Goal: Task Accomplishment & Management: Manage account settings

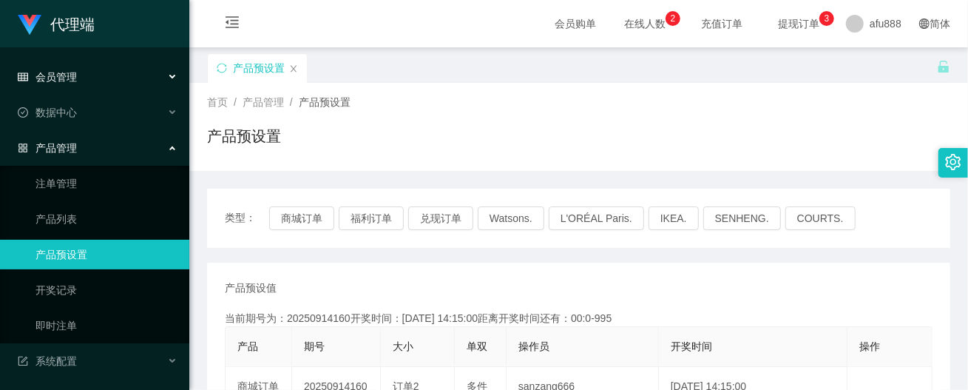
click at [151, 77] on div "会员管理" at bounding box center [94, 77] width 189 height 30
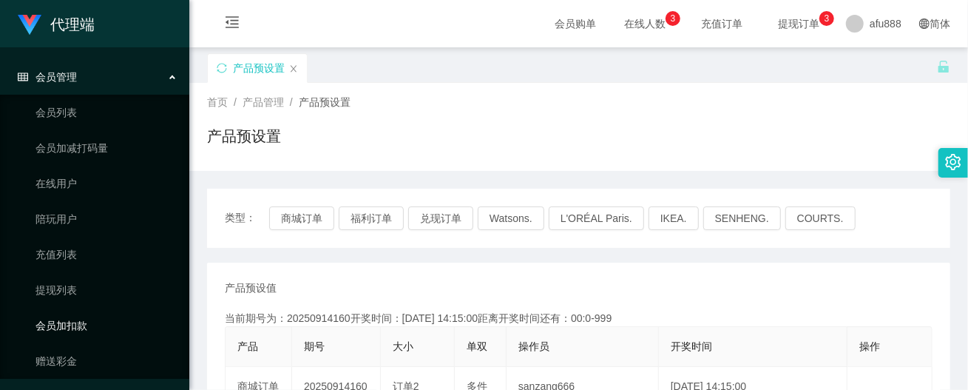
click at [84, 328] on link "会员加扣款" at bounding box center [106, 326] width 142 height 30
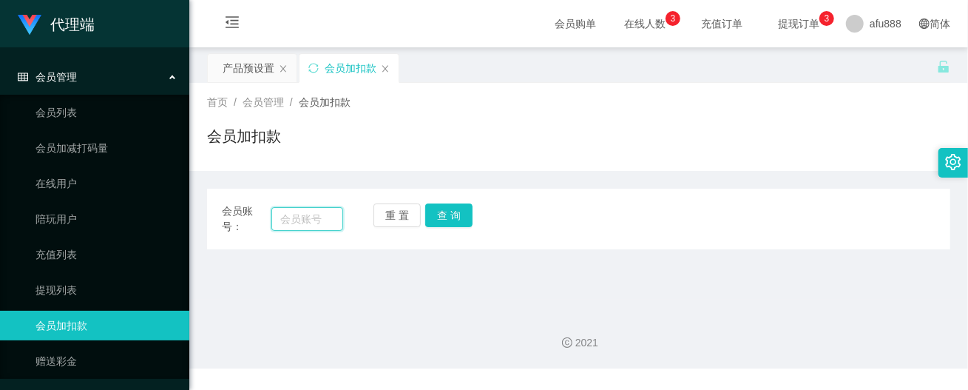
click at [305, 219] on input "text" at bounding box center [307, 219] width 72 height 24
paste input "tb351277559732"
type input "tb351277559732"
click at [444, 217] on button "查 询" at bounding box center [448, 215] width 47 height 24
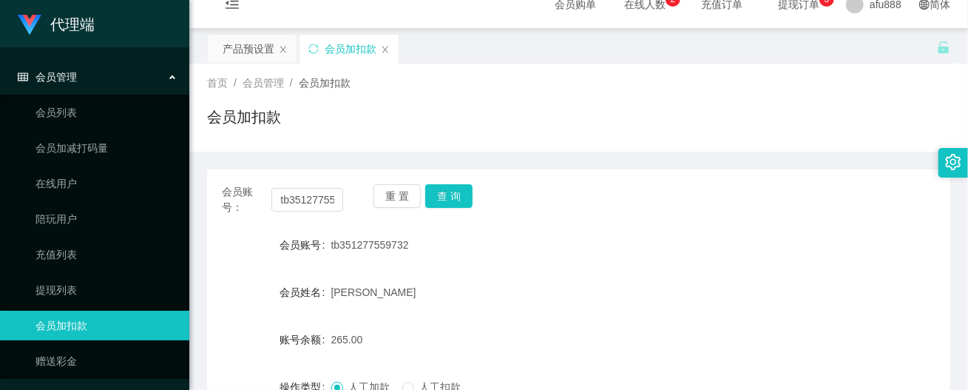
scroll to position [0, 0]
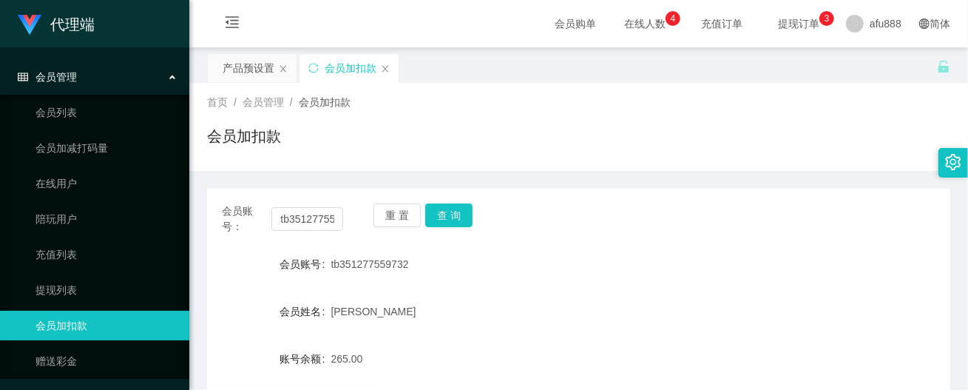
click at [778, 241] on div "会员账号： tb351277559732 重 置 查 询 会员账号 tb351277559732 会员姓名 [PERSON_NAME] 账号余额 265.00…" at bounding box center [578, 368] width 743 height 359
click at [459, 212] on button "查 询" at bounding box center [448, 215] width 47 height 24
click at [459, 211] on button "查 询" at bounding box center [448, 215] width 47 height 24
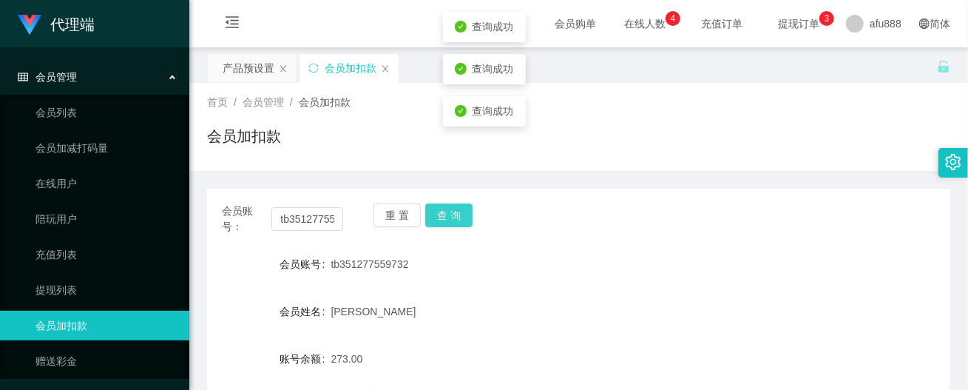
click at [459, 211] on button "查 询" at bounding box center [448, 215] width 47 height 24
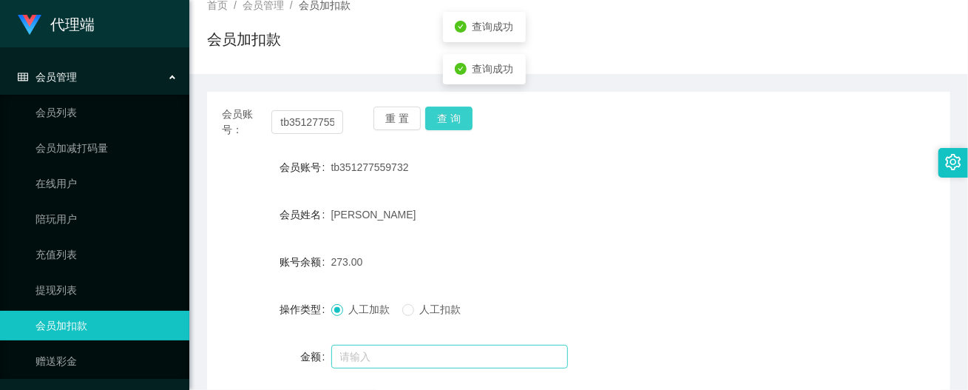
scroll to position [74, 0]
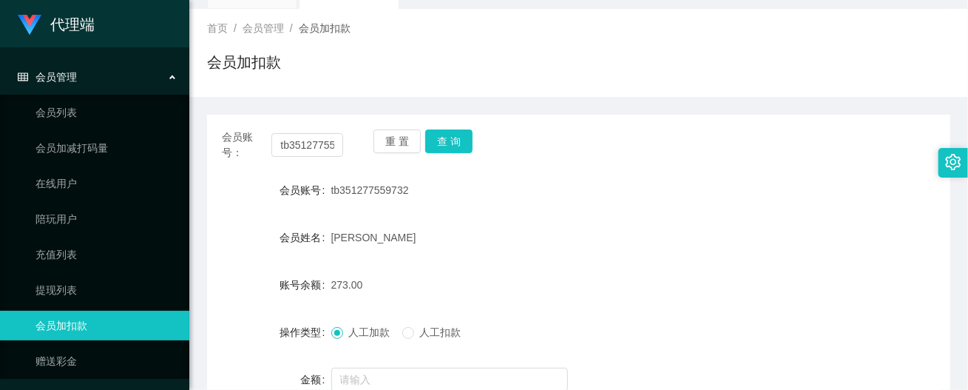
click at [537, 294] on div "273.00" at bounding box center [547, 285] width 433 height 30
click at [308, 152] on input "tb351277559732" at bounding box center [307, 145] width 72 height 24
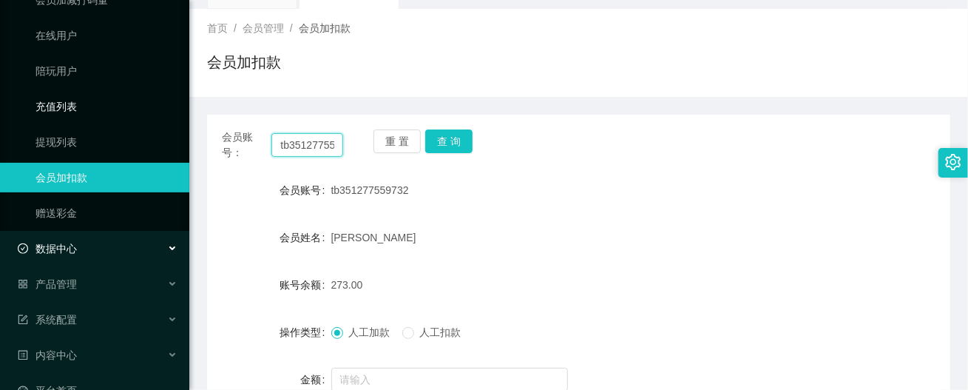
scroll to position [0, 0]
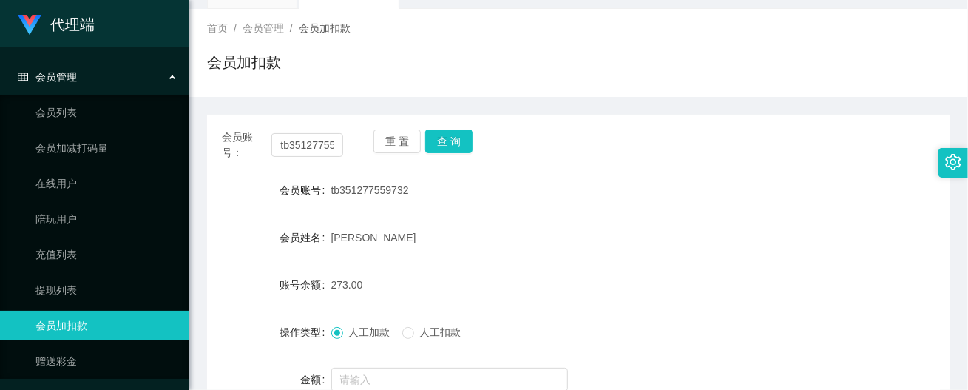
click at [152, 75] on div "会员管理" at bounding box center [94, 77] width 189 height 30
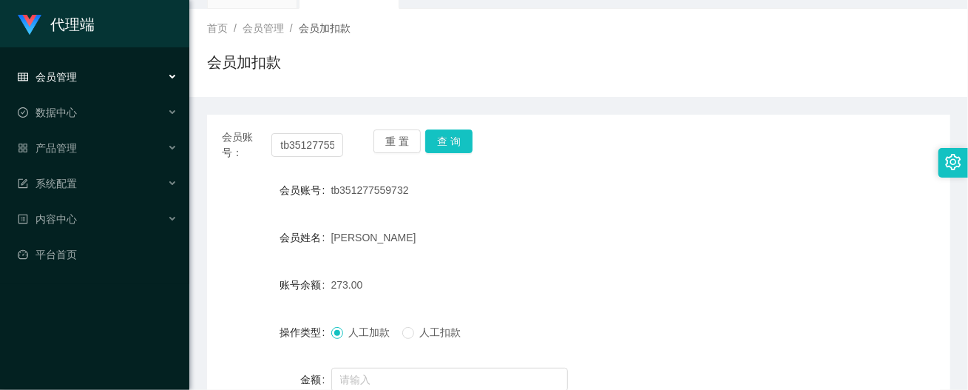
click at [152, 75] on div "会员管理" at bounding box center [94, 77] width 189 height 30
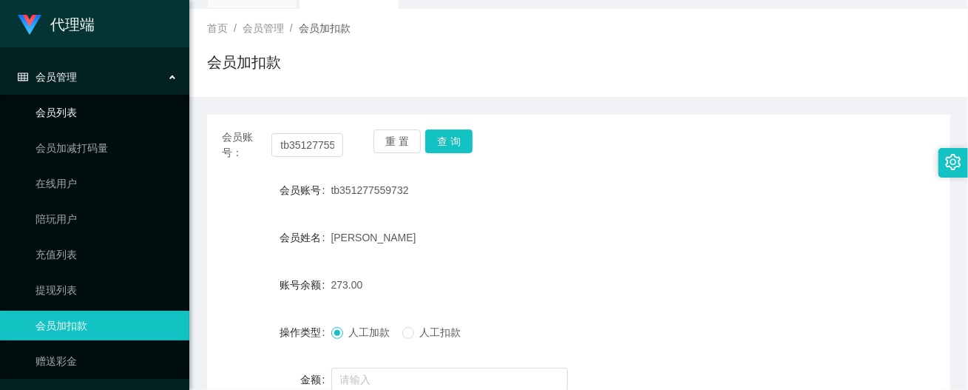
click at [68, 118] on link "会员列表" at bounding box center [106, 113] width 142 height 30
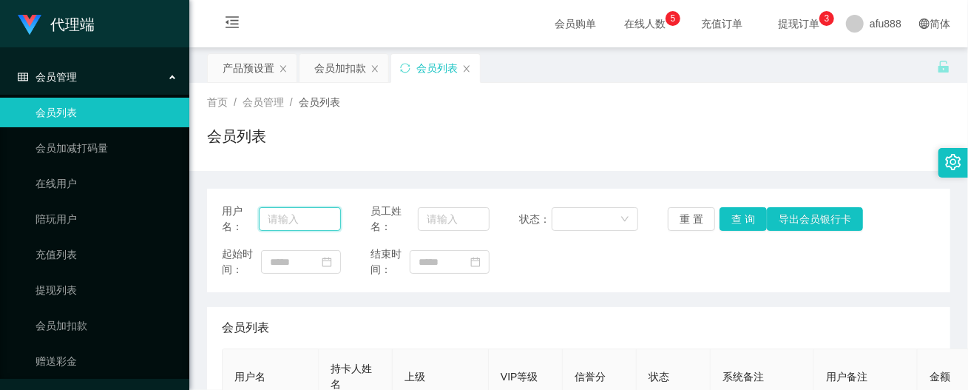
drag, startPoint x: 302, startPoint y: 220, endPoint x: 364, endPoint y: 218, distance: 61.4
click at [302, 220] on input "text" at bounding box center [299, 219] width 81 height 24
paste input "tb351277559732"
type input "tb351277559732"
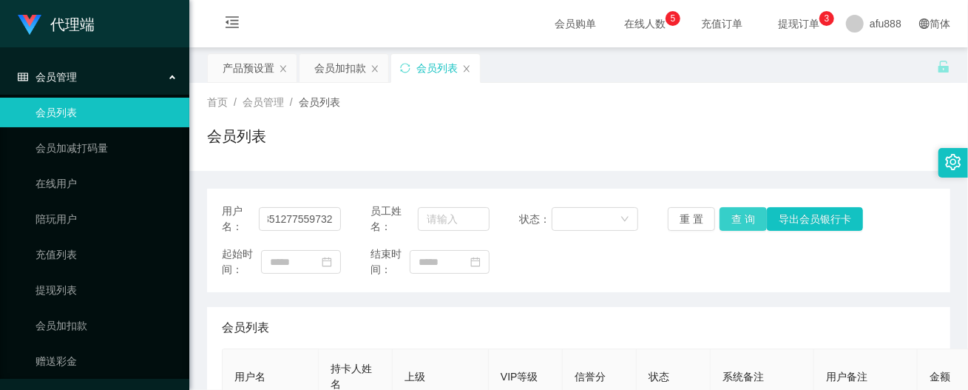
click at [734, 224] on button "查 询" at bounding box center [743, 219] width 47 height 24
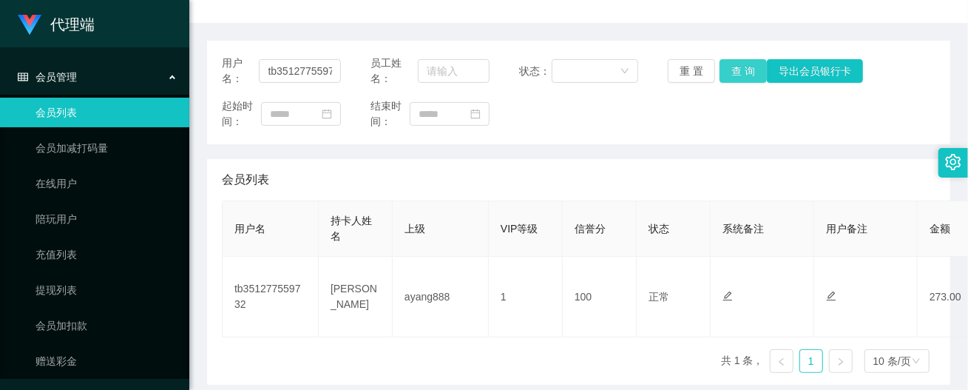
scroll to position [0, 0]
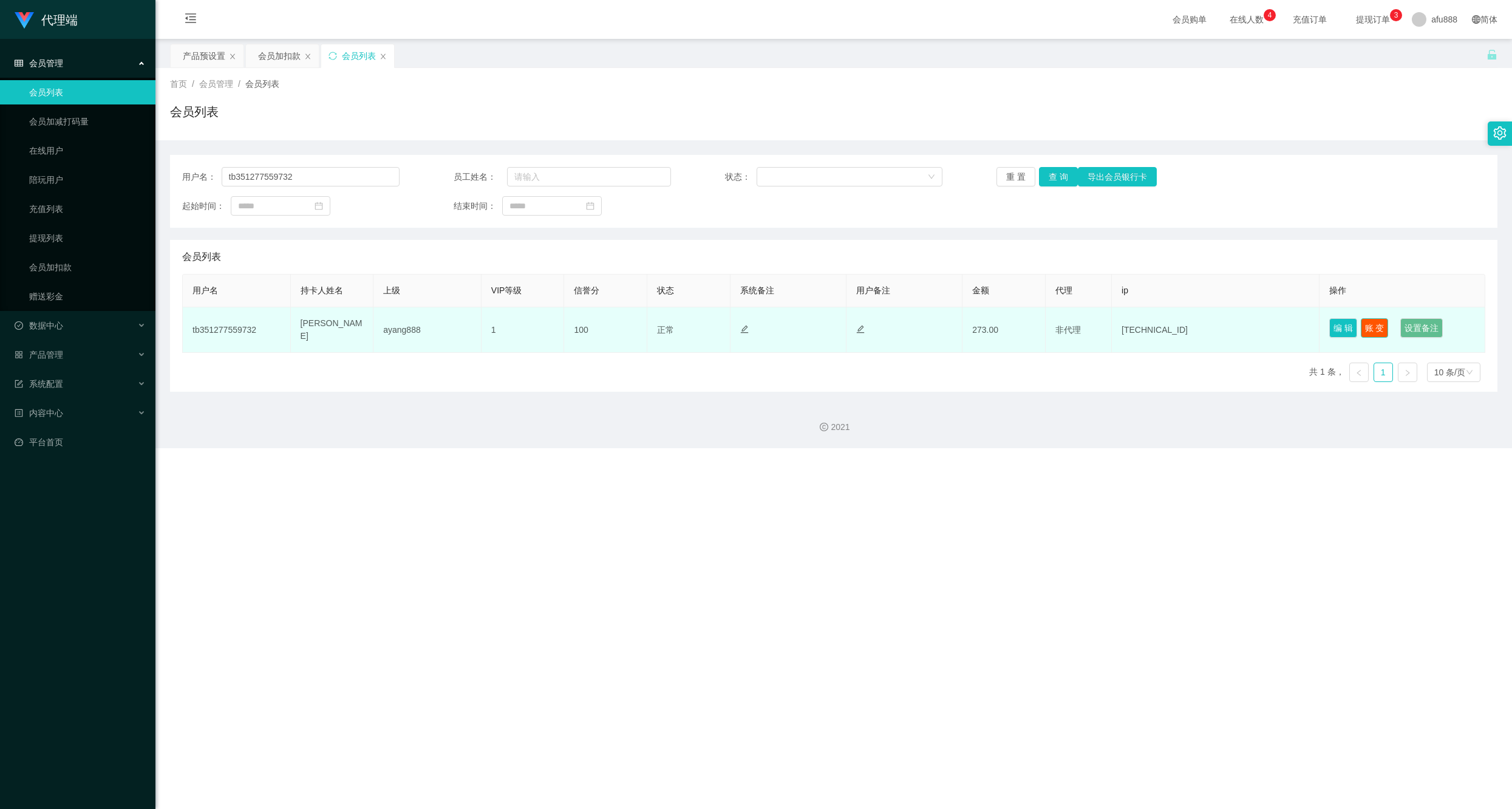
click at [794, 319] on button "账 变" at bounding box center [1375, 329] width 28 height 20
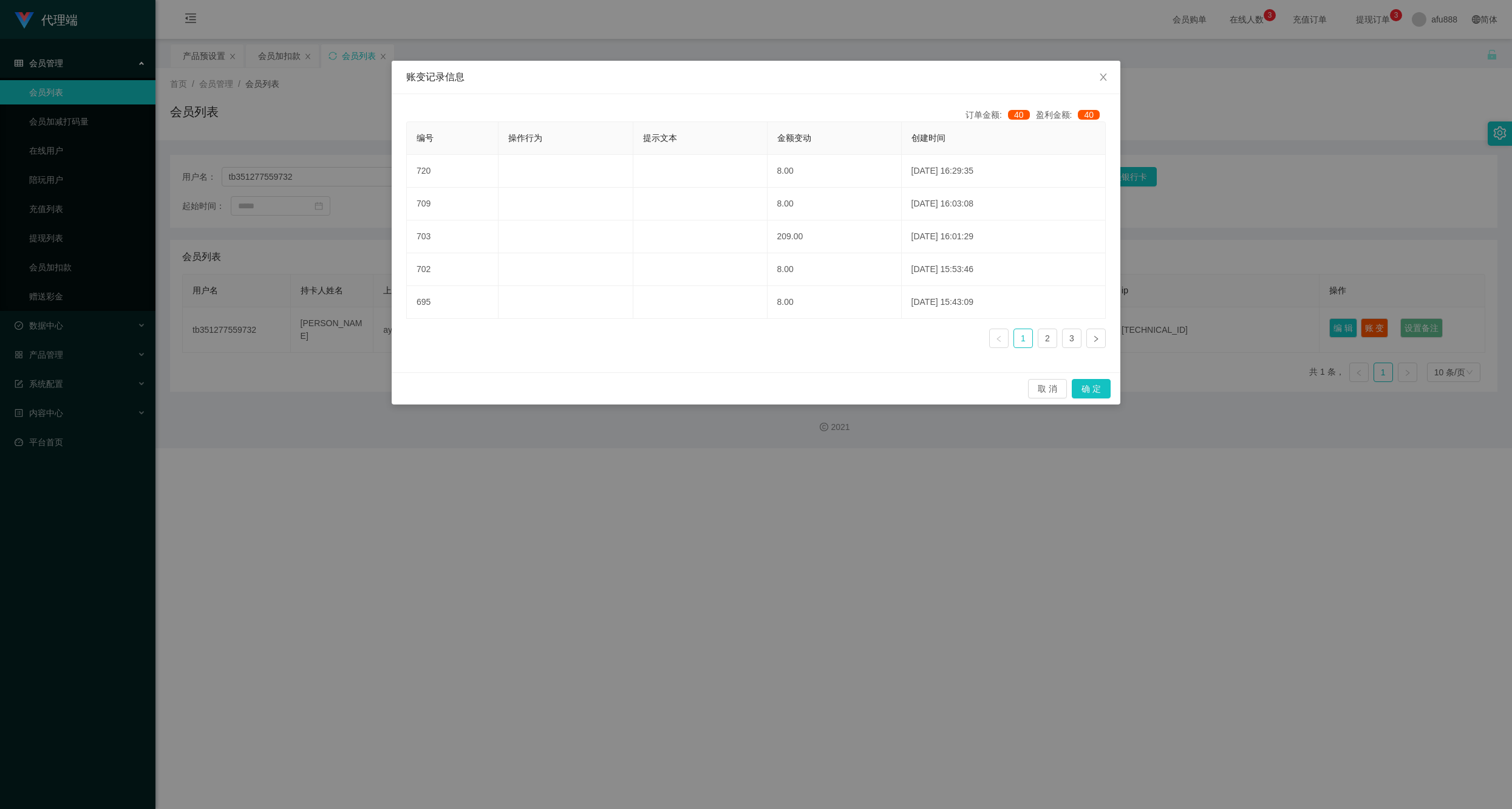
click at [794, 319] on div "账变记录信息 订单金额: 40 盈利金额: 40 编号 操作行为 提示文本 金额变动 创建时间 720 8.00 [DATE] 16:29:35 709 8.…" at bounding box center [756, 404] width 1512 height 809
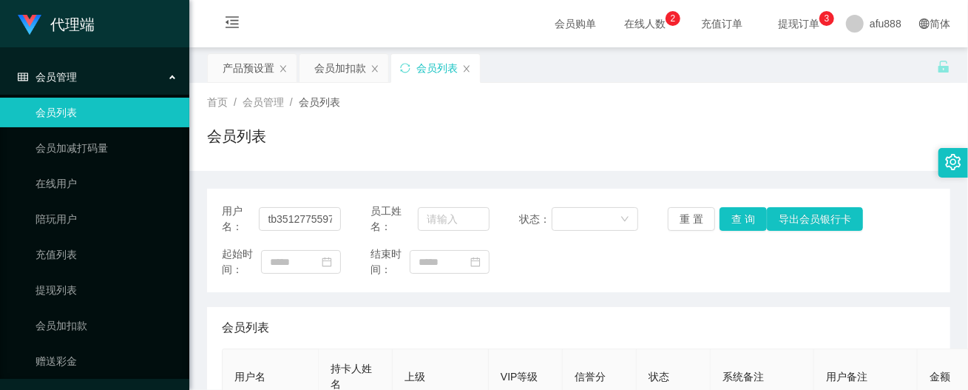
click at [547, 302] on div "用户名： tb351277559732 员工姓名： 状态： 重 置 查 询 导出会员银行卡 起始时间： 结束时间： 会员列表 用户名 持卡人姓名 上级 VIP…" at bounding box center [578, 361] width 743 height 344
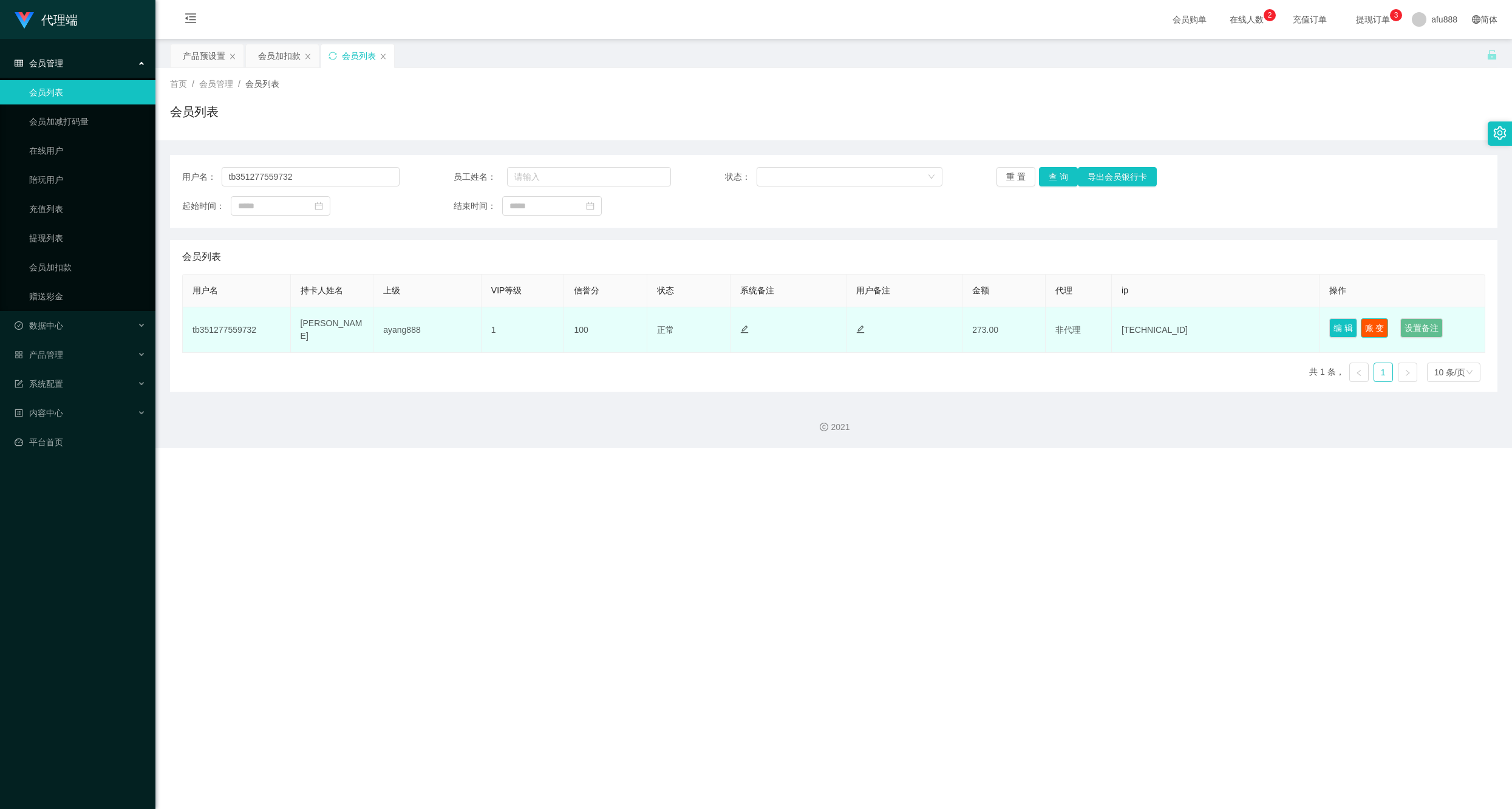
click at [794, 319] on button "账 变" at bounding box center [1375, 329] width 28 height 20
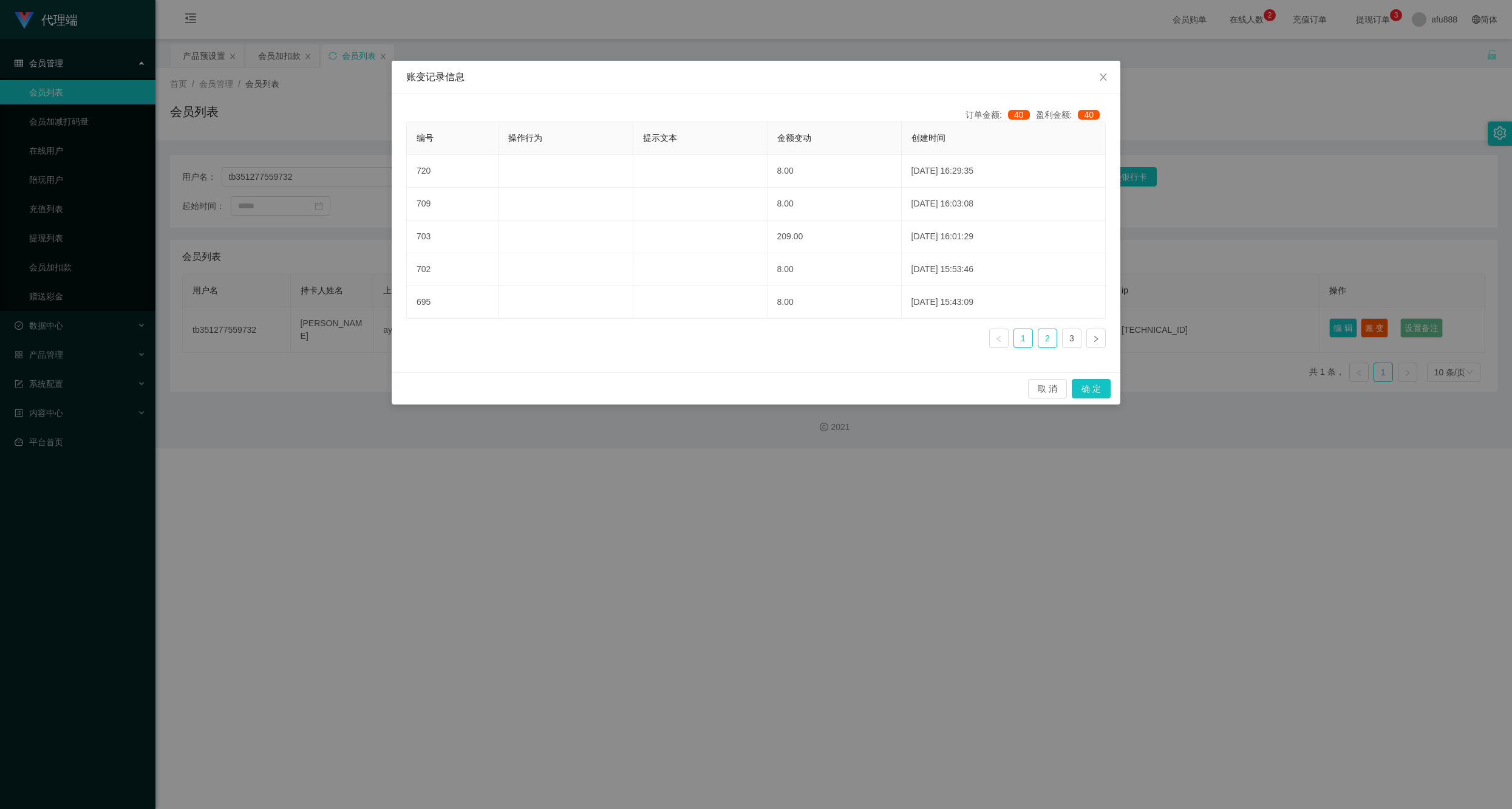
click at [794, 319] on link "2" at bounding box center [1048, 338] width 18 height 18
click at [794, 319] on link "3" at bounding box center [1072, 338] width 18 height 18
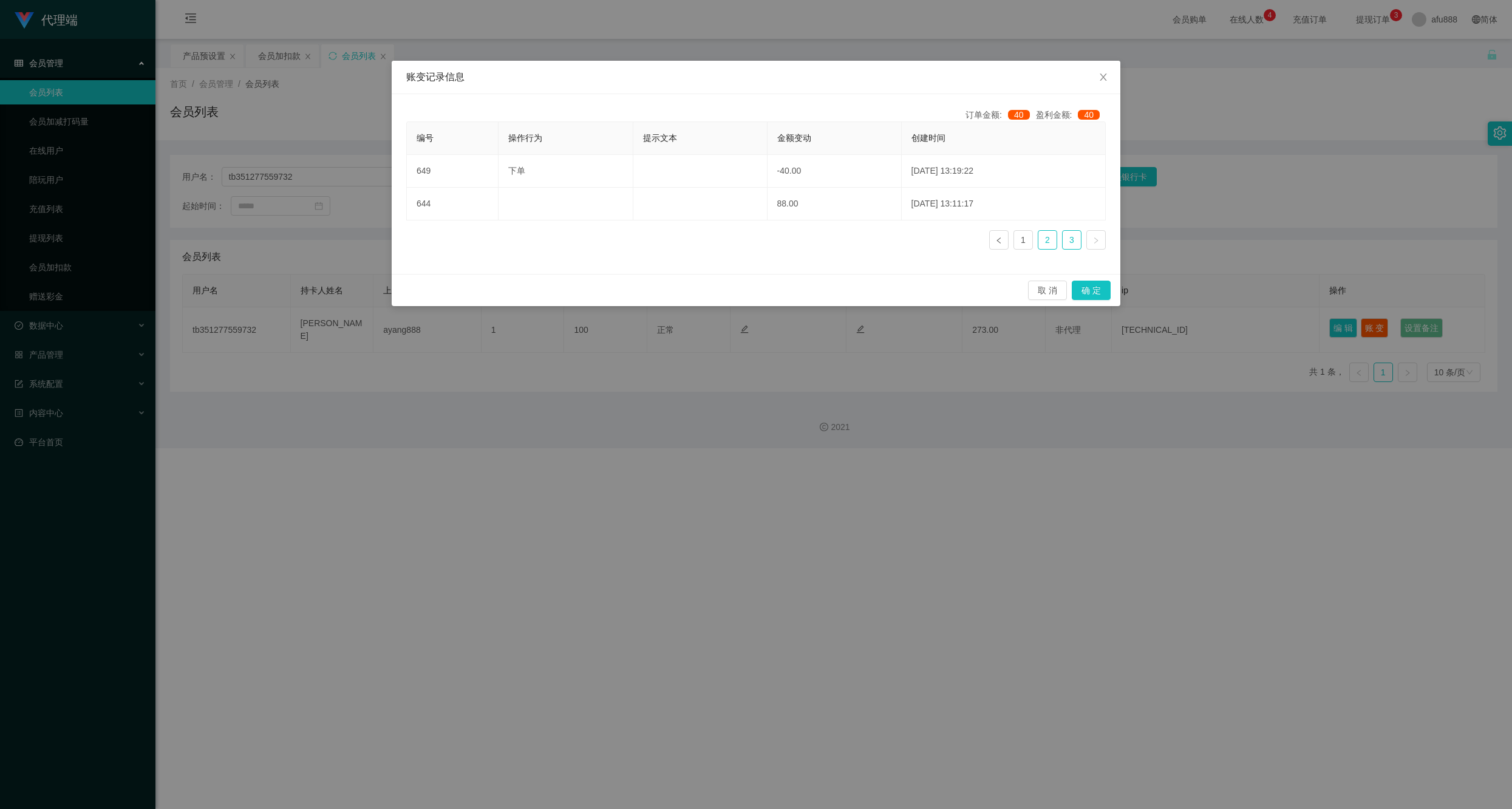
click at [794, 241] on link "2" at bounding box center [1048, 240] width 18 height 18
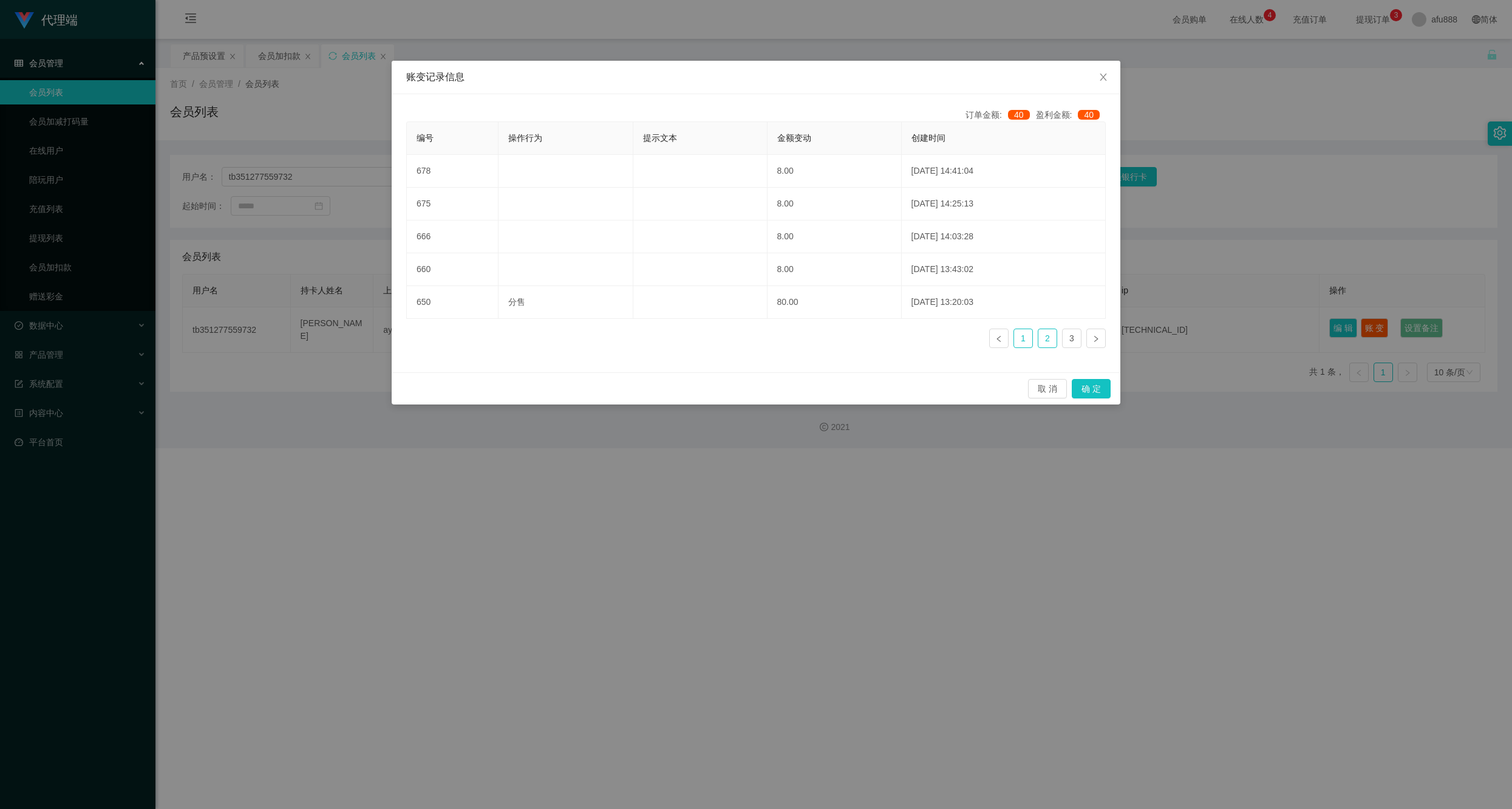
click at [794, 319] on link "1" at bounding box center [1023, 338] width 18 height 18
click at [794, 319] on link "2" at bounding box center [1048, 338] width 18 height 18
click at [794, 319] on div "账变记录信息 订单金额: 40 盈利金额: 40 编号 操作行为 提示文本 金额变动 创建时间 678 8.00 [DATE] 14:41:04 675 8.…" at bounding box center [756, 404] width 1512 height 809
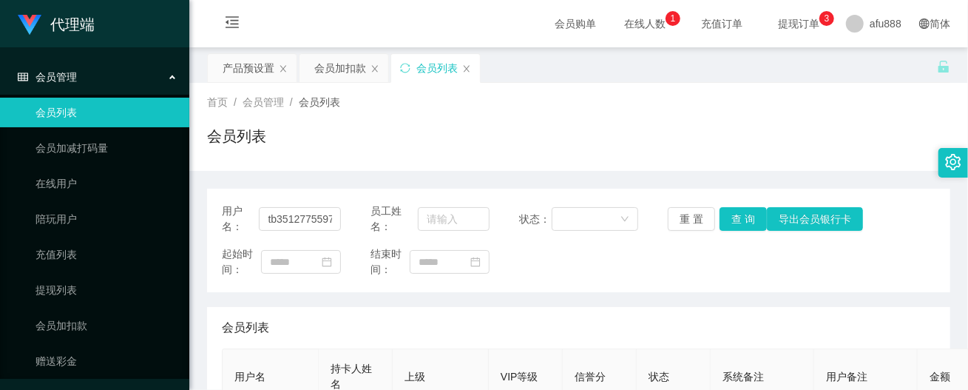
click at [589, 300] on div "用户名： tb351277559732 员工姓名： 状态： 重 置 查 询 导出会员银行卡 起始时间： 结束时间： 会员列表 用户名 持卡人姓名 上级 VIP…" at bounding box center [578, 361] width 743 height 344
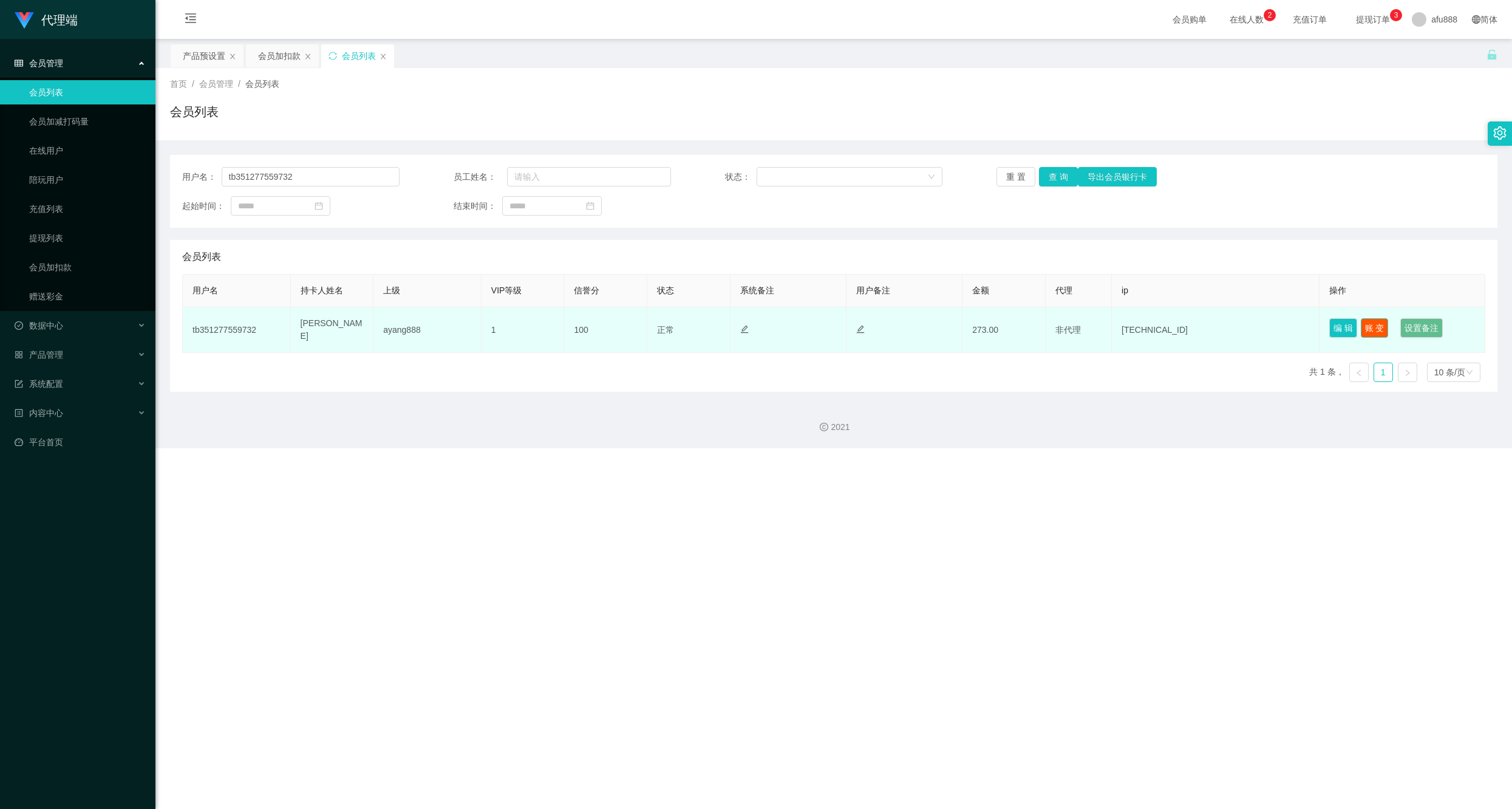
click at [794, 319] on button "账 变" at bounding box center [1375, 329] width 28 height 20
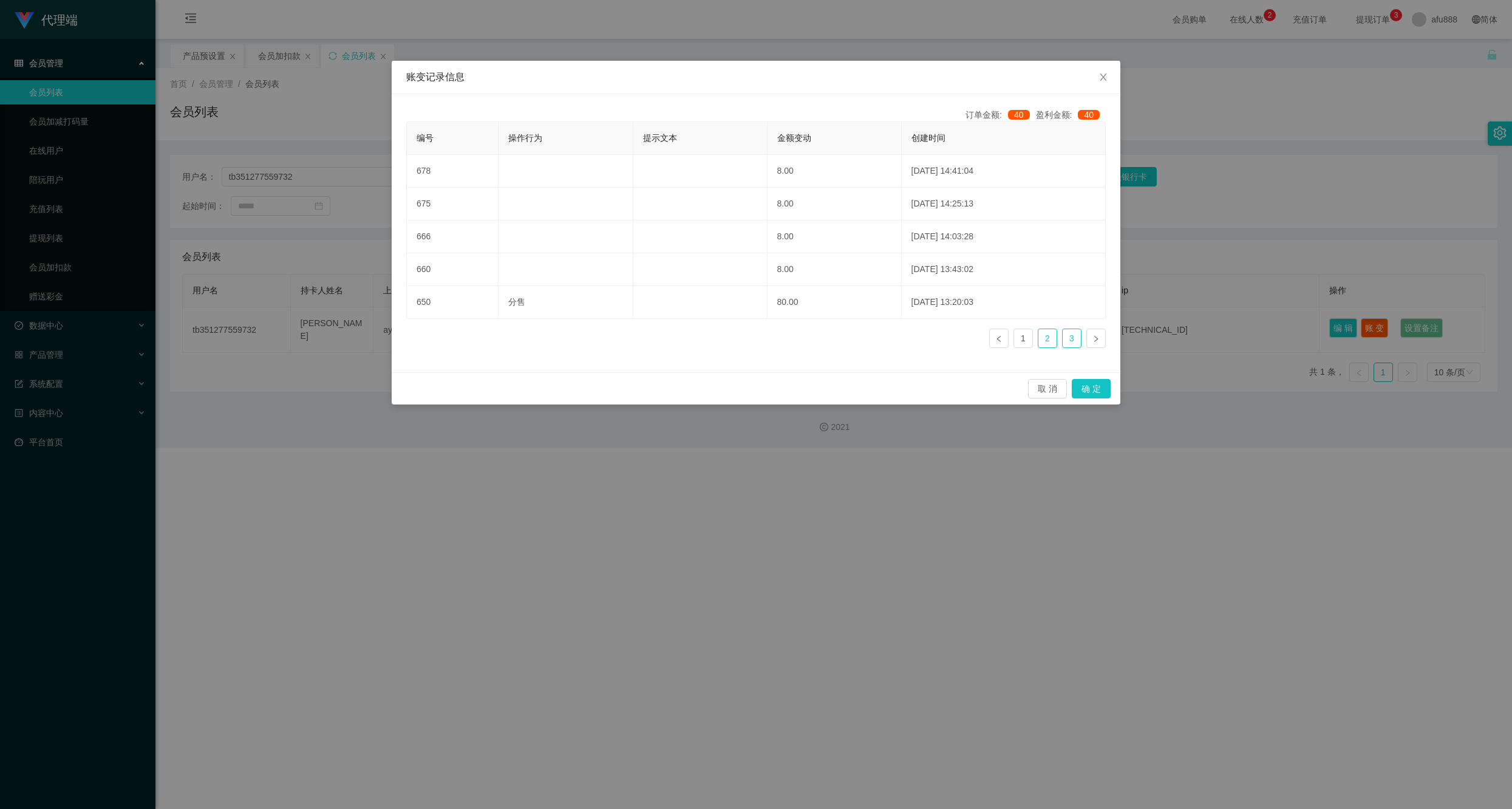
click at [794, 319] on link "3" at bounding box center [1072, 338] width 18 height 18
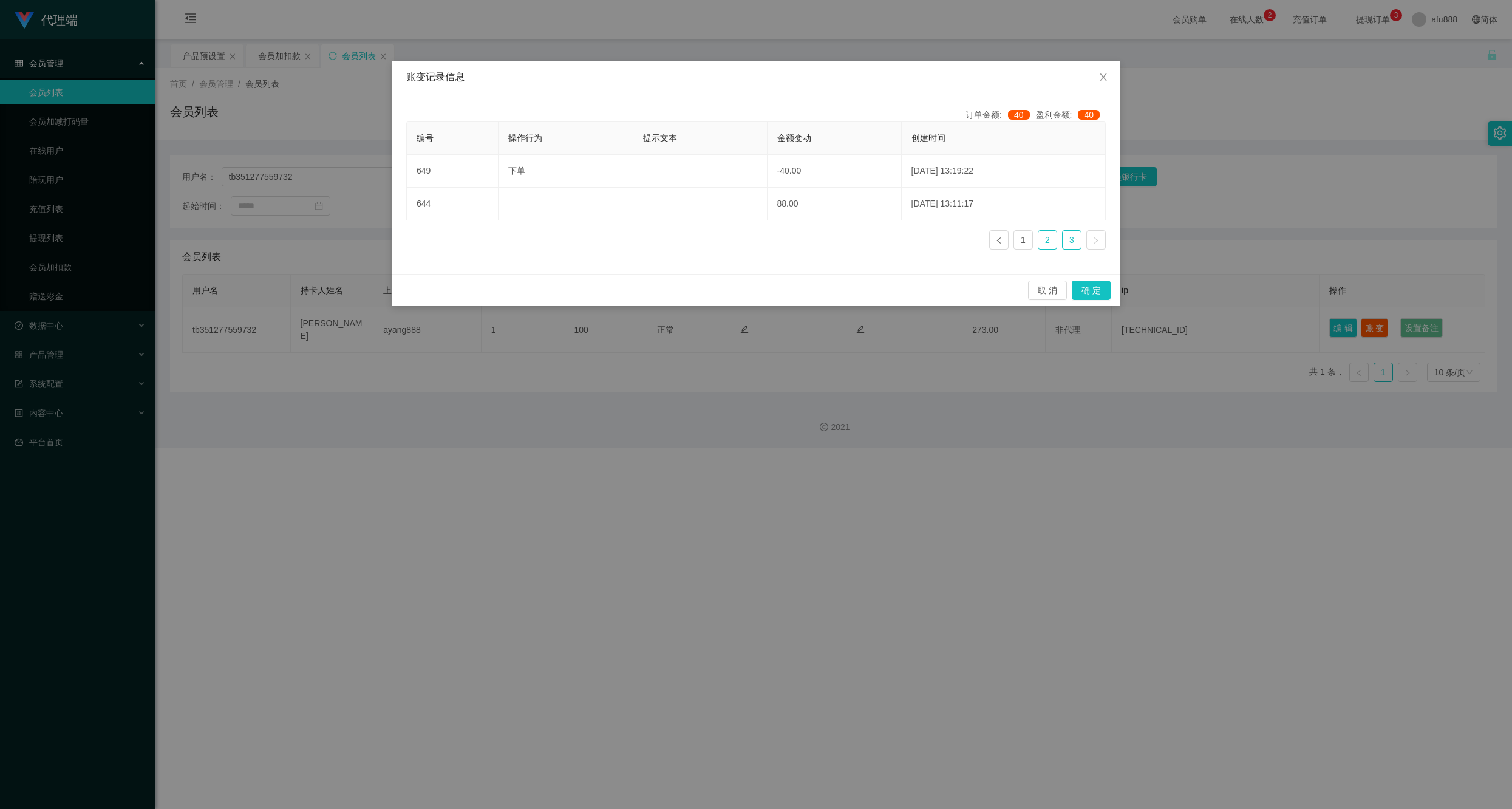
click at [794, 241] on link "2" at bounding box center [1048, 240] width 18 height 18
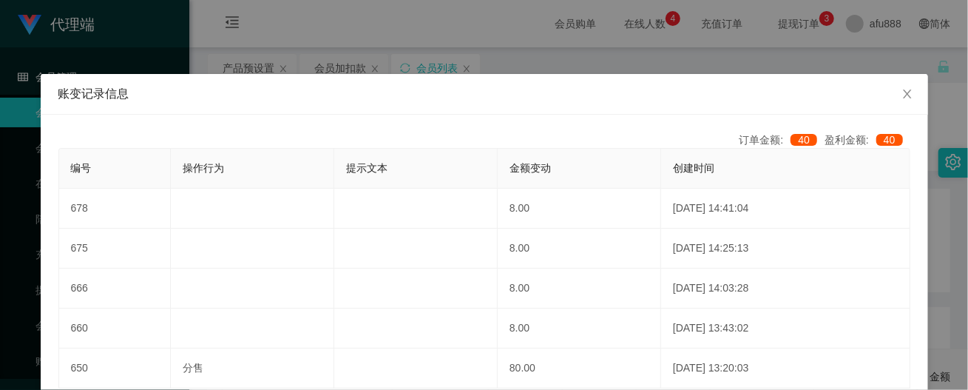
click at [940, 257] on div "账变记录信息 订单金额: 40 盈利金额: 40 编号 操作行为 提示文本 金额变动 创建时间 678 8.00 [DATE] 14:41:04 675 8.…" at bounding box center [484, 195] width 968 height 390
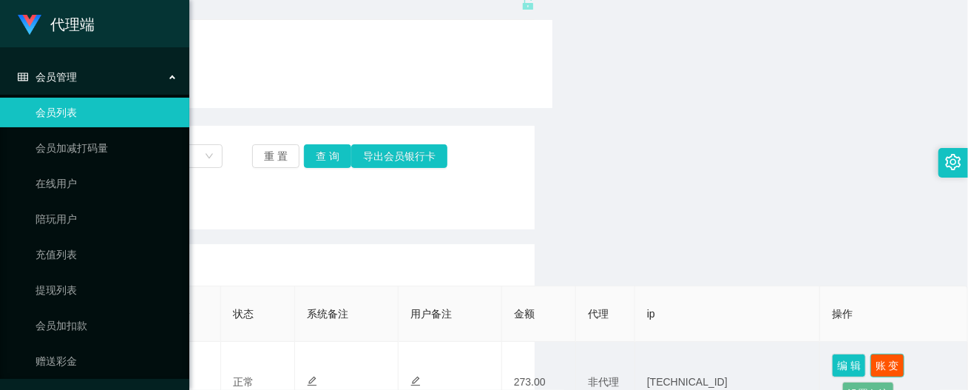
scroll to position [62, 0]
click at [820, 224] on section "会员购单 在线人数 0 1 2 3 4 5 6 7 8 9 0 1 2 3 4 5 6 7 8 9 0 1 2 3 4 5 6 7 8 9 充值订单 提现订单…" at bounding box center [578, 238] width 779 height 601
click at [356, 217] on div "用户名： tb351277559732 员工姓名： 状态： 重 置 查 询 导出会员银行卡 起始时间： 结束时间：" at bounding box center [162, 178] width 743 height 104
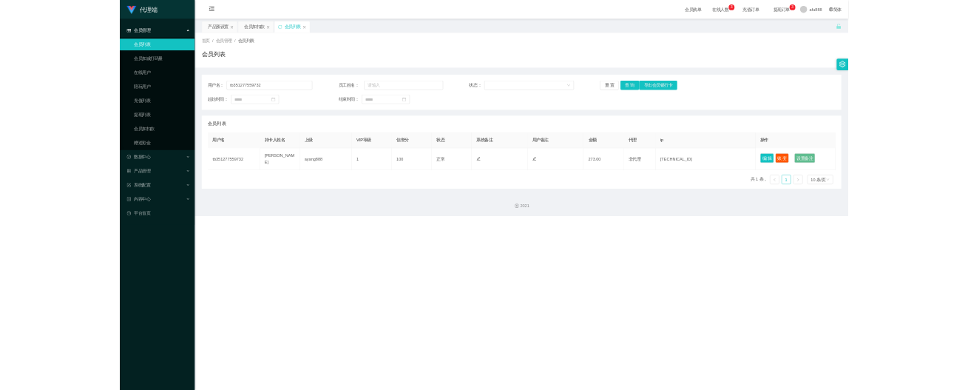
scroll to position [0, 0]
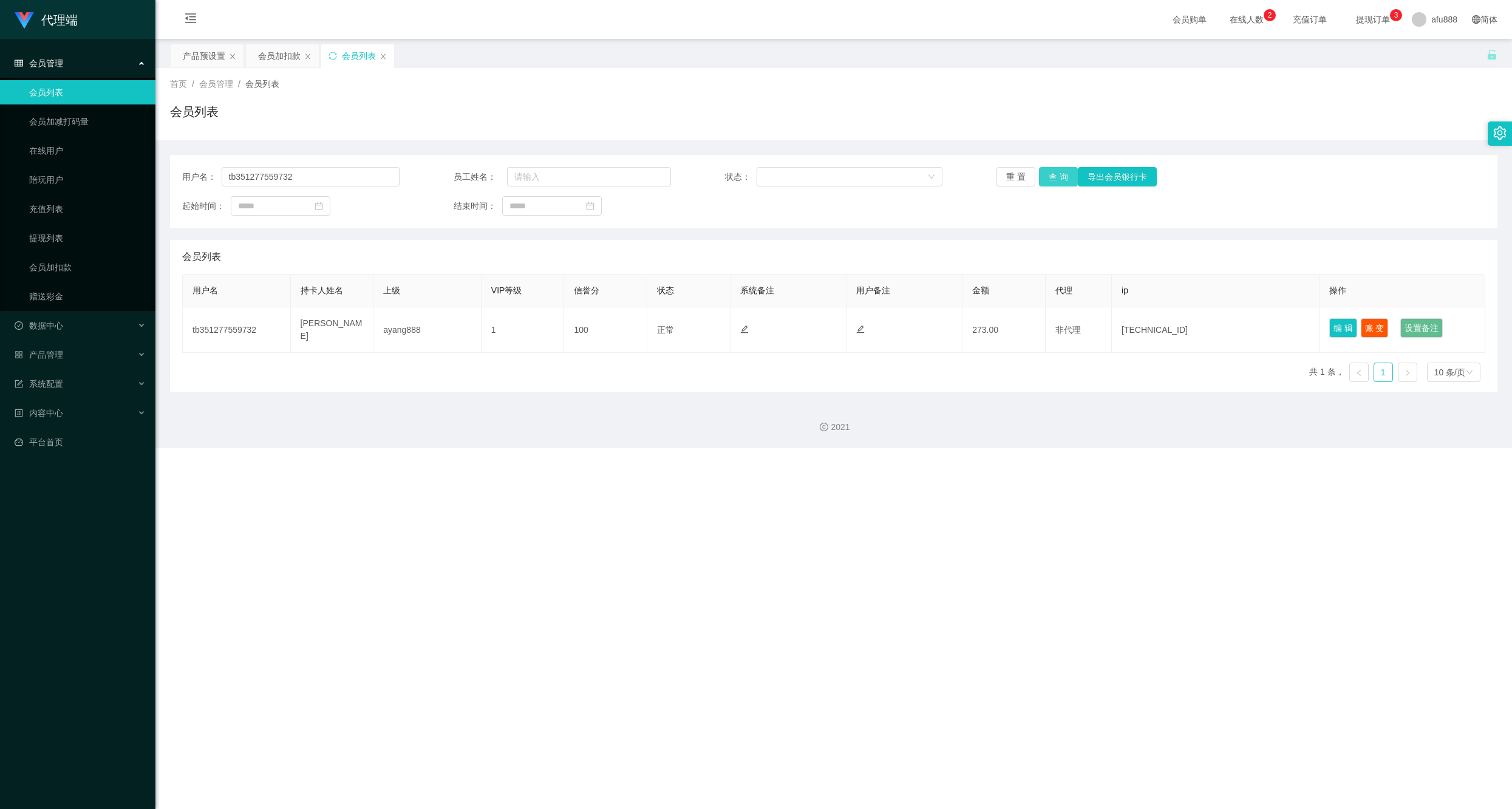
click at [794, 177] on button "查 询" at bounding box center [1058, 177] width 39 height 20
click at [794, 177] on button "查 询" at bounding box center [1065, 177] width 53 height 20
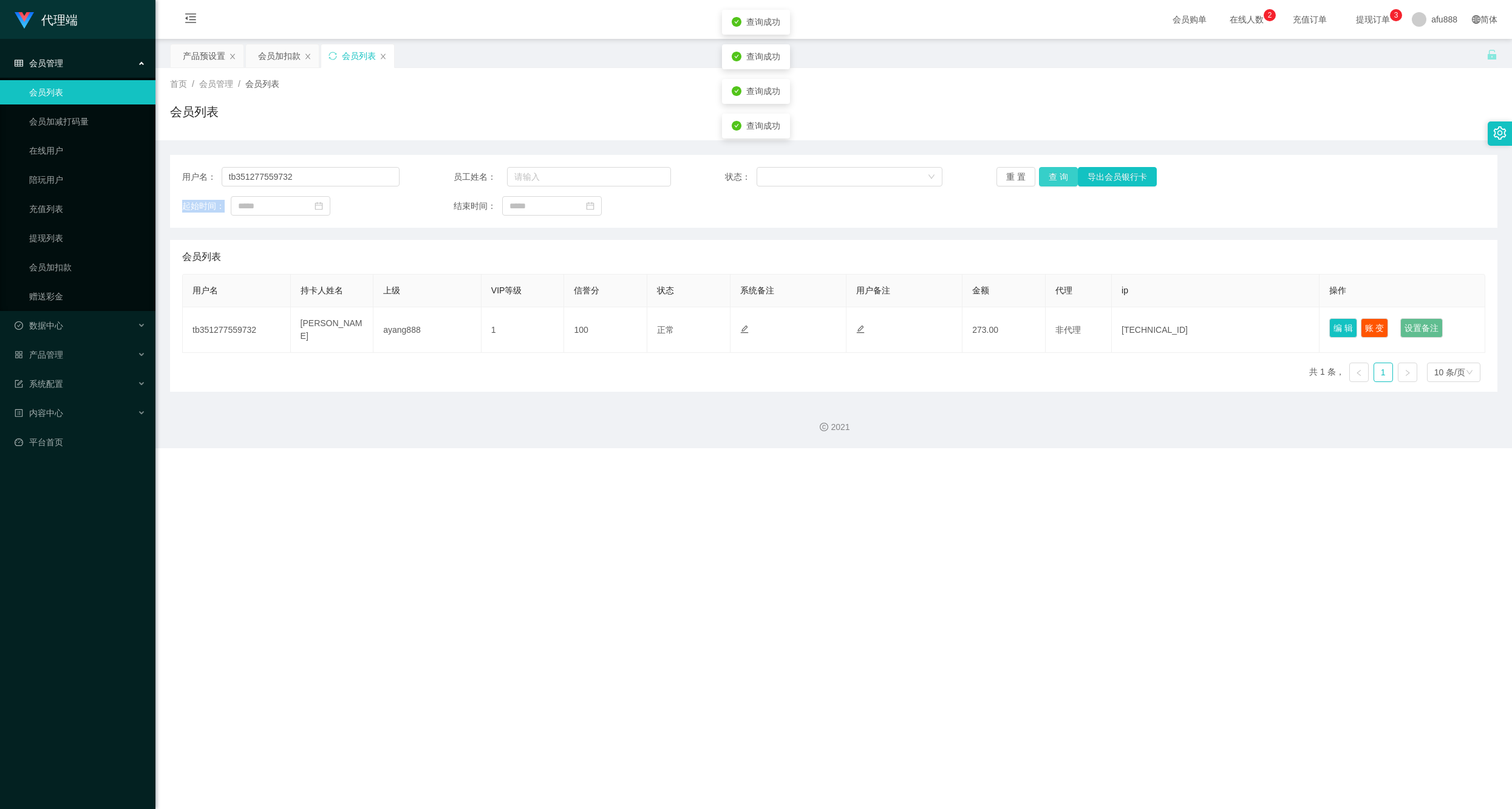
click at [794, 177] on div "重 置 查 询 导出会员银行卡" at bounding box center [1105, 177] width 218 height 20
click at [794, 177] on button "查 询" at bounding box center [1058, 177] width 39 height 20
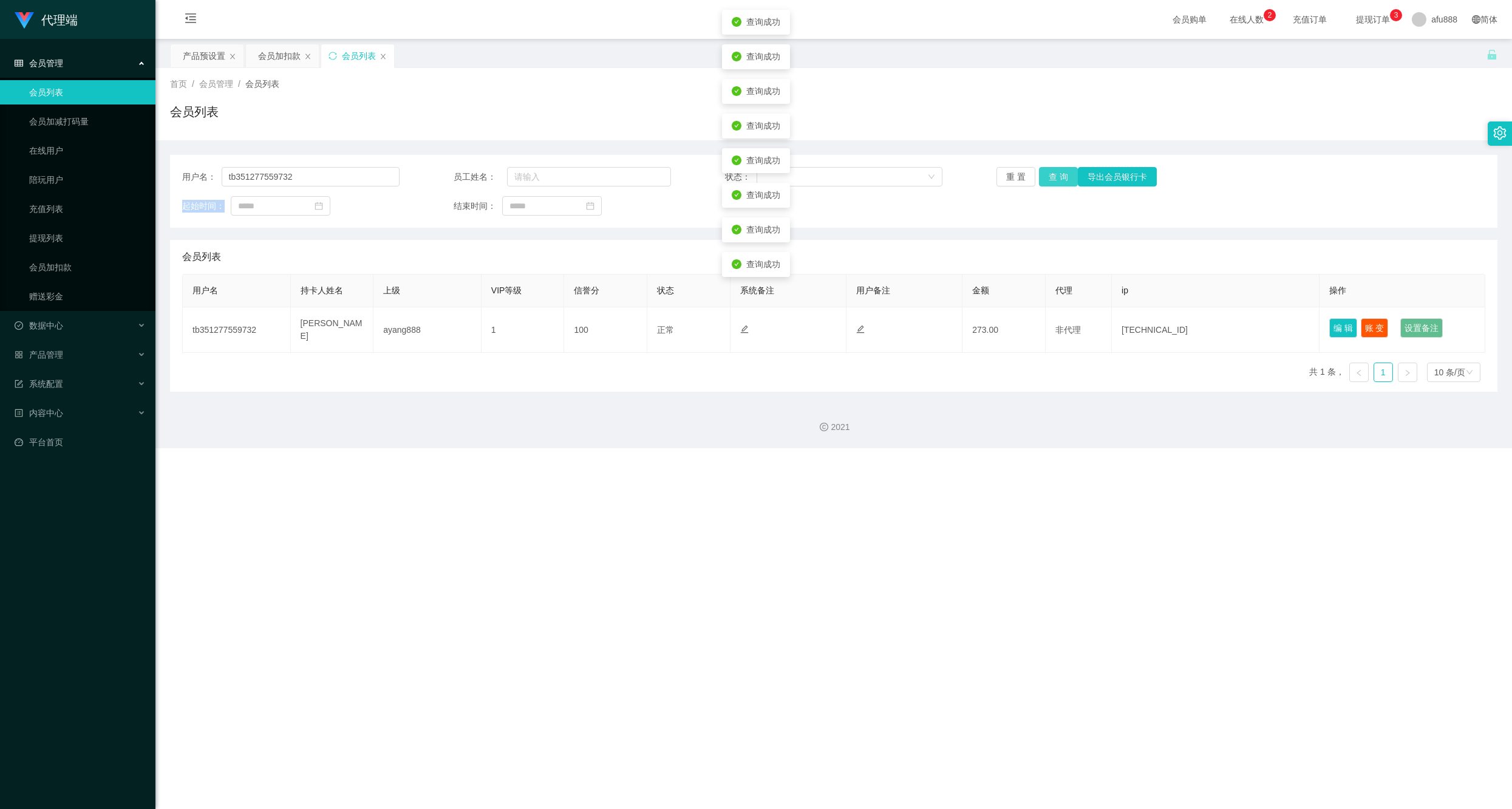
click at [794, 177] on button "查 询" at bounding box center [1058, 177] width 39 height 20
click at [794, 178] on button "查 询" at bounding box center [1058, 177] width 39 height 20
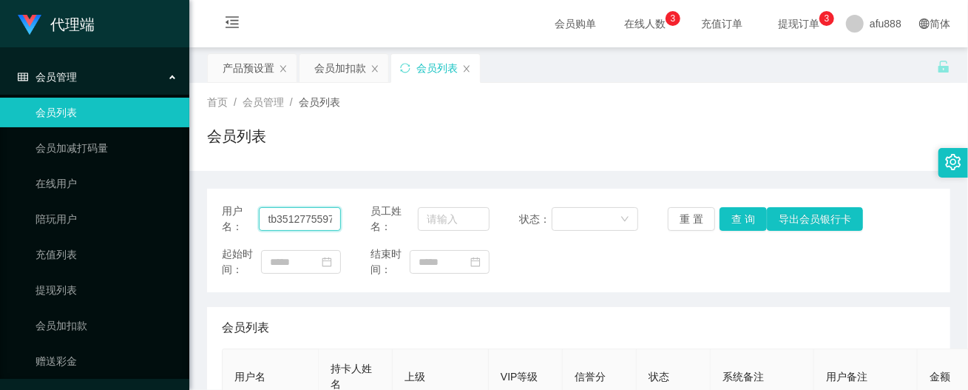
click at [291, 224] on input "tb351277559732" at bounding box center [299, 219] width 81 height 24
click at [290, 224] on input "tb351277559732" at bounding box center [299, 219] width 81 height 24
click at [318, 69] on div "会员加扣款" at bounding box center [340, 68] width 52 height 28
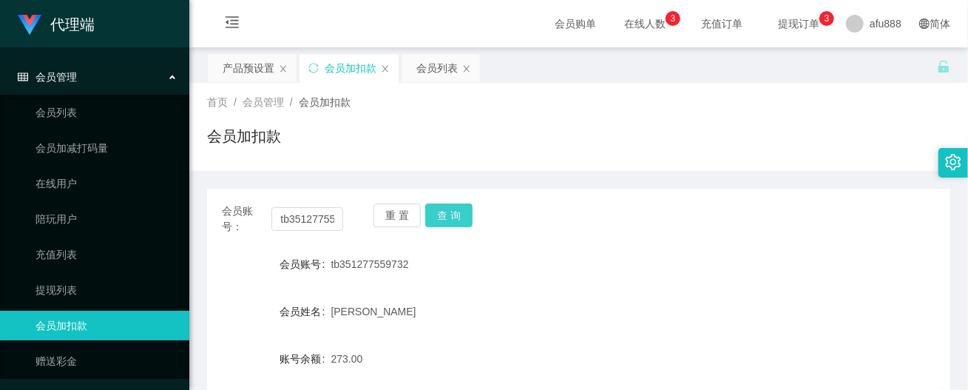
click at [444, 211] on button "查 询" at bounding box center [448, 215] width 47 height 24
click at [708, 316] on div "[PERSON_NAME]" at bounding box center [547, 312] width 433 height 30
